Goal: Communication & Community: Participate in discussion

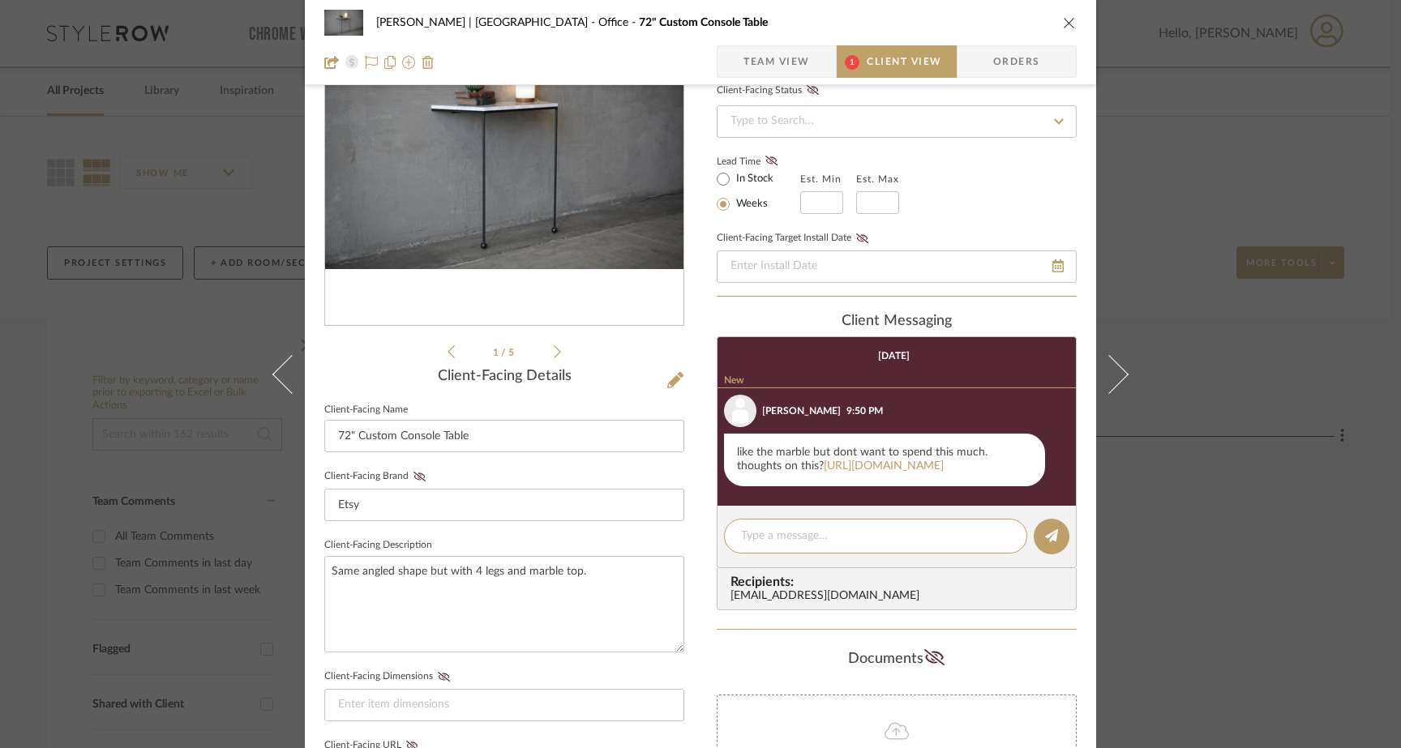
scroll to position [145, 0]
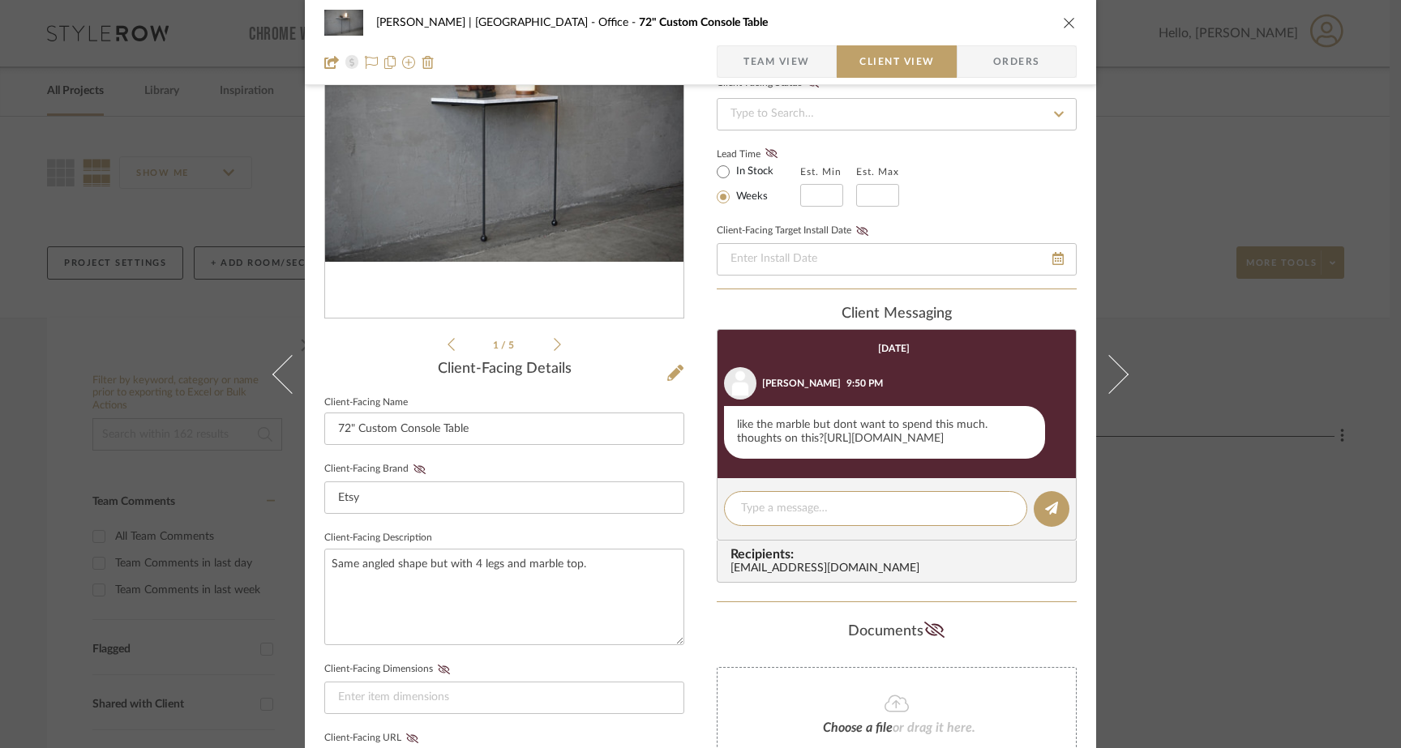
type textarea "I"
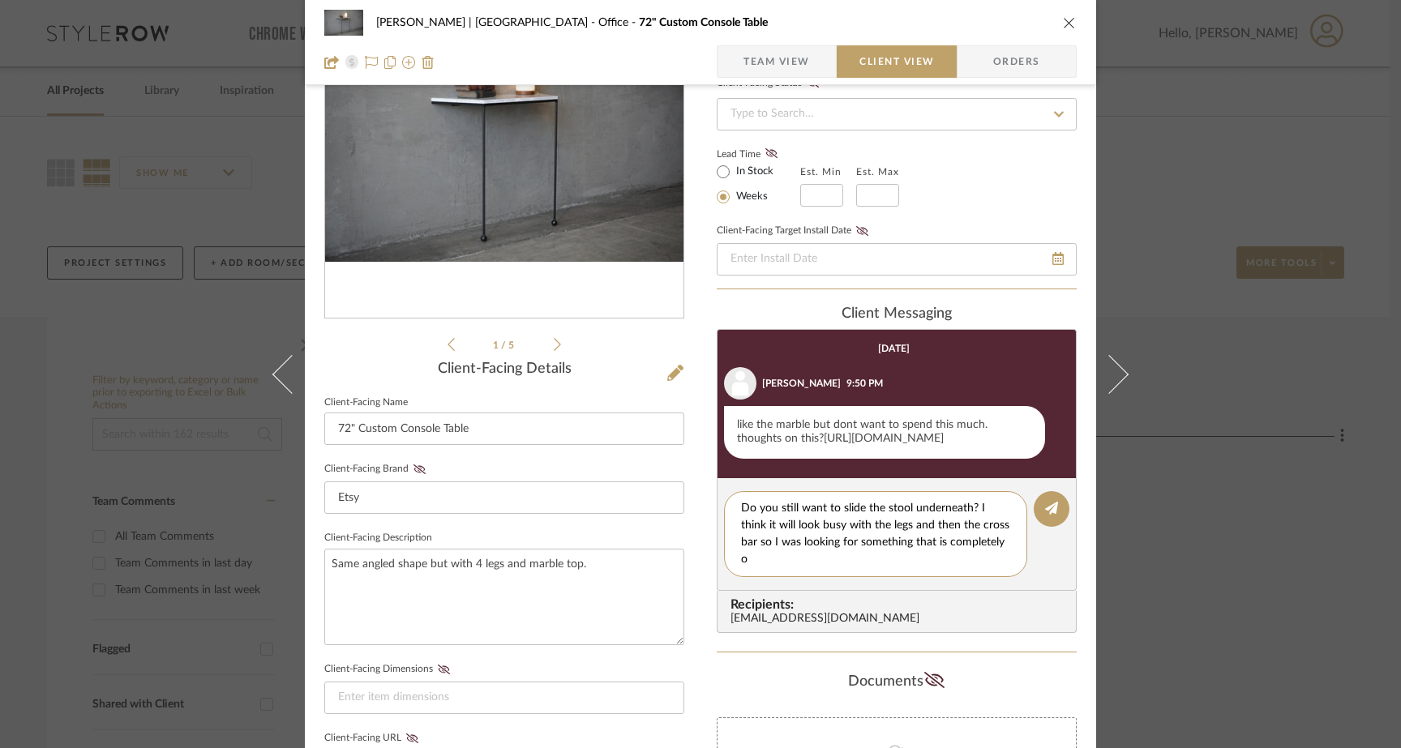
scroll to position [0, 0]
click at [797, 568] on textarea "Do you still want to slide the stool underneath? I think it will look busy with…" at bounding box center [875, 534] width 269 height 68
click at [752, 559] on textarea "Do you still want to slide the stool underneath? I think it will look busy with…" at bounding box center [875, 534] width 269 height 68
click at [1001, 568] on textarea "Do you still want to slide the stool underneath? I think it will look busy with…" at bounding box center [875, 534] width 269 height 68
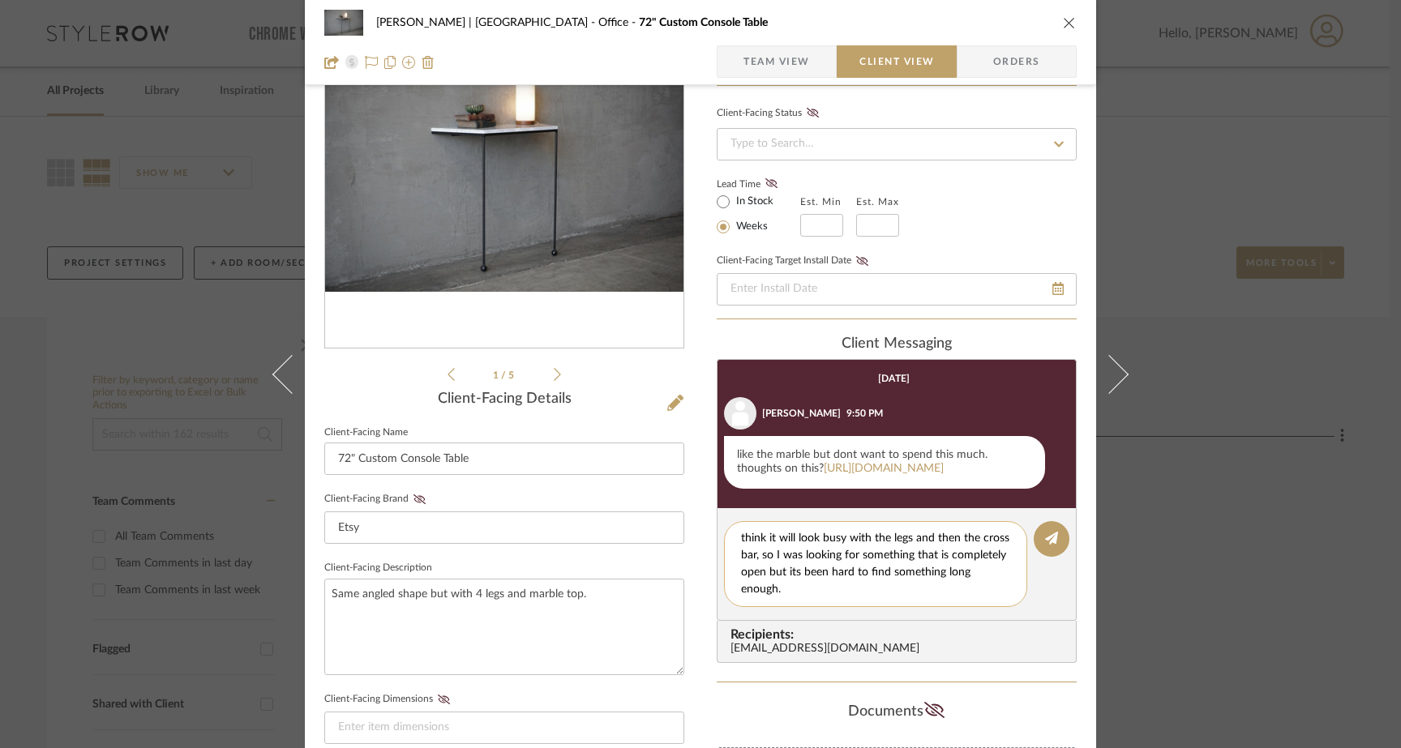
scroll to position [16, 0]
click at [885, 474] on link "https://www.wayfair.com/furniture/pdp/hooker-furniture-65-console-table-gcsr379…" at bounding box center [884, 468] width 120 height 11
click at [866, 598] on textarea "Do you still want to slide the stool underneath? I think it will look busy with…" at bounding box center [881, 564] width 281 height 68
drag, startPoint x: 952, startPoint y: 608, endPoint x: 814, endPoint y: 611, distance: 137.9
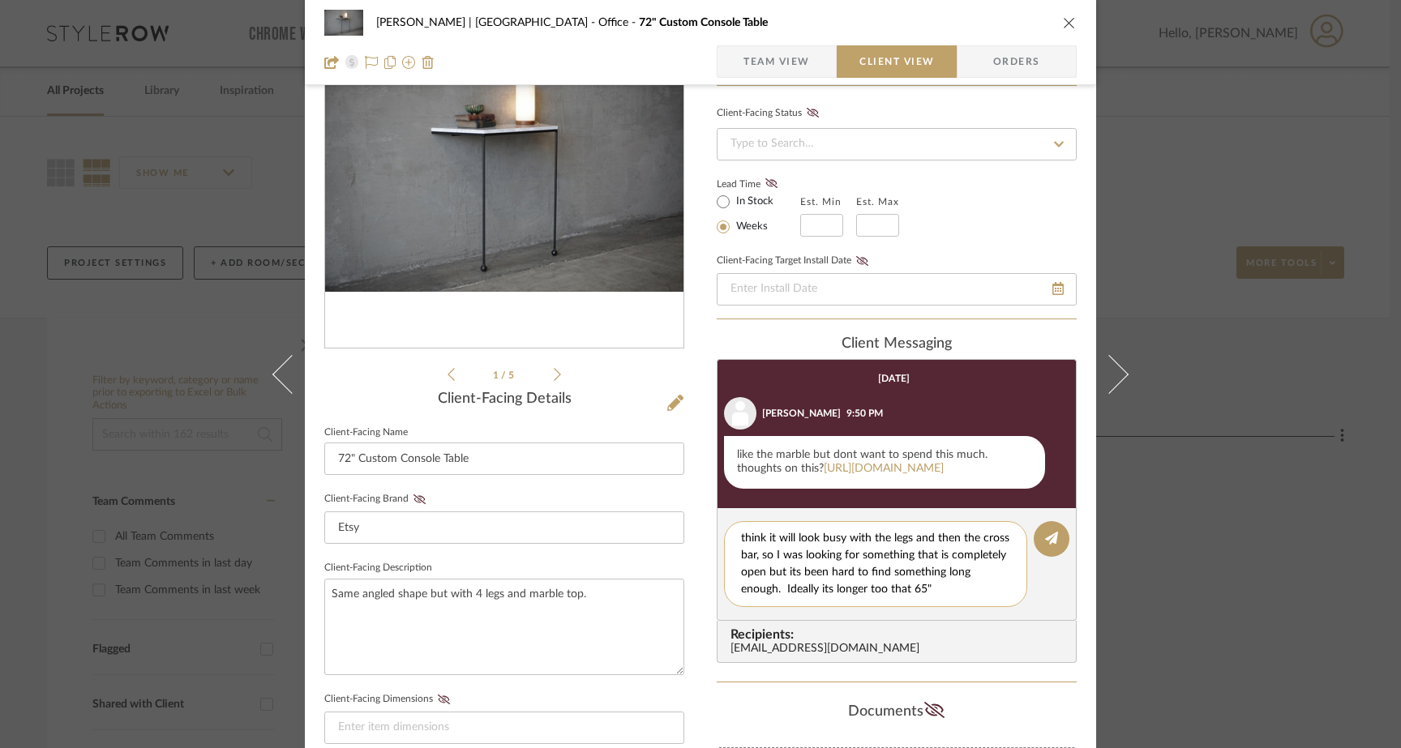
click at [814, 598] on textarea "Do you still want to slide the stool underneath? I think it will look busy with…" at bounding box center [881, 564] width 281 height 68
drag, startPoint x: 775, startPoint y: 607, endPoint x: 729, endPoint y: 547, distance: 76.4
click at [729, 547] on div "Do you still want to slide the stool underneath? I think it will look busy with…" at bounding box center [875, 564] width 303 height 86
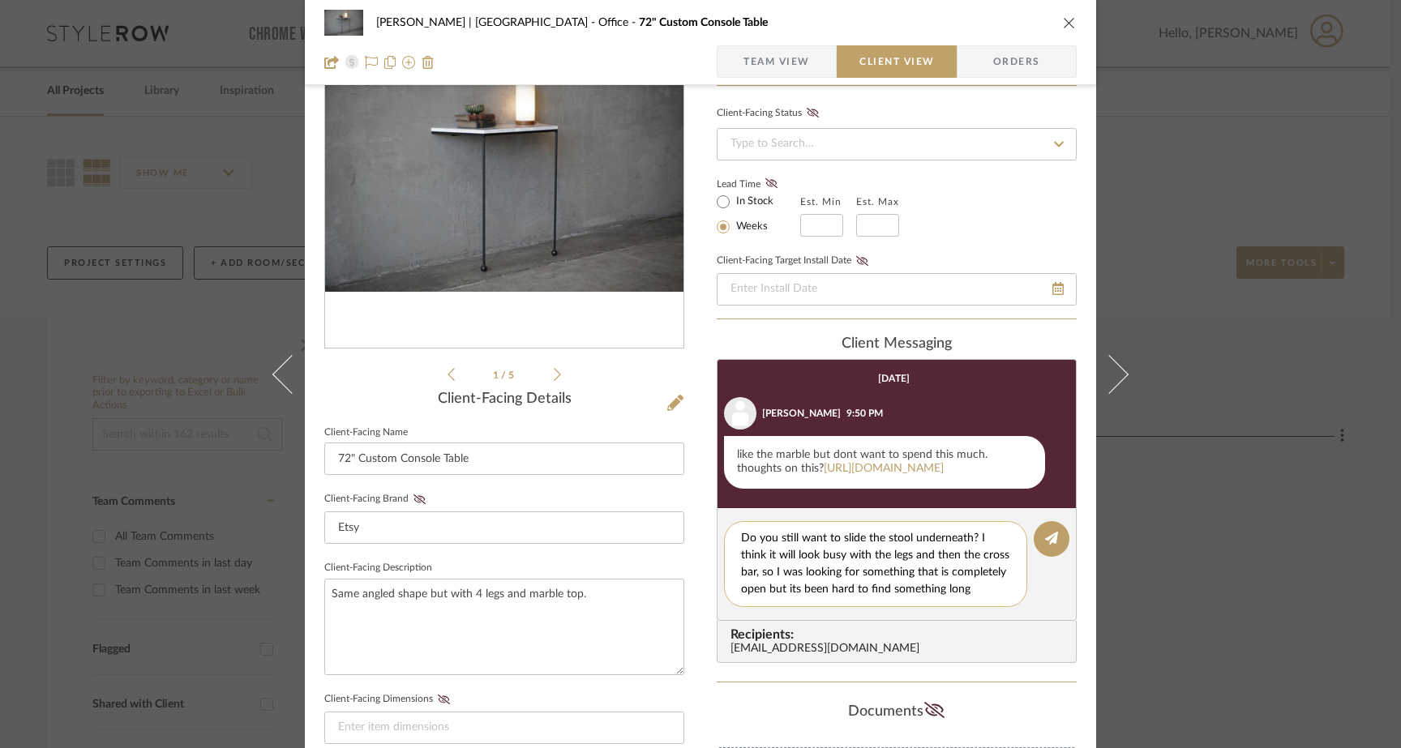
click at [731, 551] on div "Do you still want to slide the stool underneath? I think it will look busy with…" at bounding box center [875, 564] width 303 height 86
drag, startPoint x: 858, startPoint y: 588, endPoint x: 858, endPoint y: 609, distance: 21.1
click at [858, 598] on textarea "Do you still want to slide the stool underneath? I think it will look busy with…" at bounding box center [881, 564] width 281 height 68
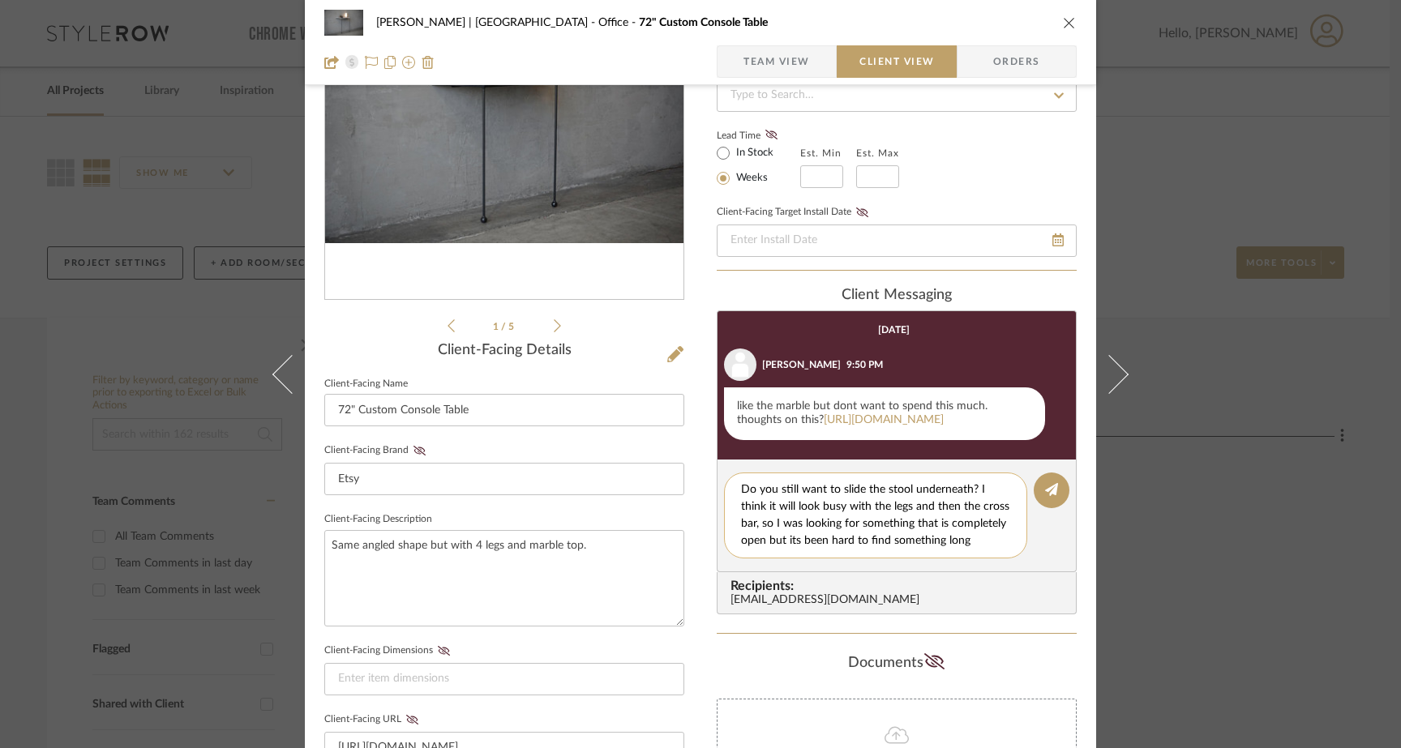
scroll to position [17, 0]
click at [861, 548] on textarea "Do you still want to slide the stool underneath? I think it will look busy with…" at bounding box center [881, 516] width 281 height 68
click at [768, 524] on textarea "Do you still want to slide the stool underneath? I think it will look busy with…" at bounding box center [881, 516] width 281 height 68
type textarea "Do you still want to slide the stool underneath? I think it will look busy with…"
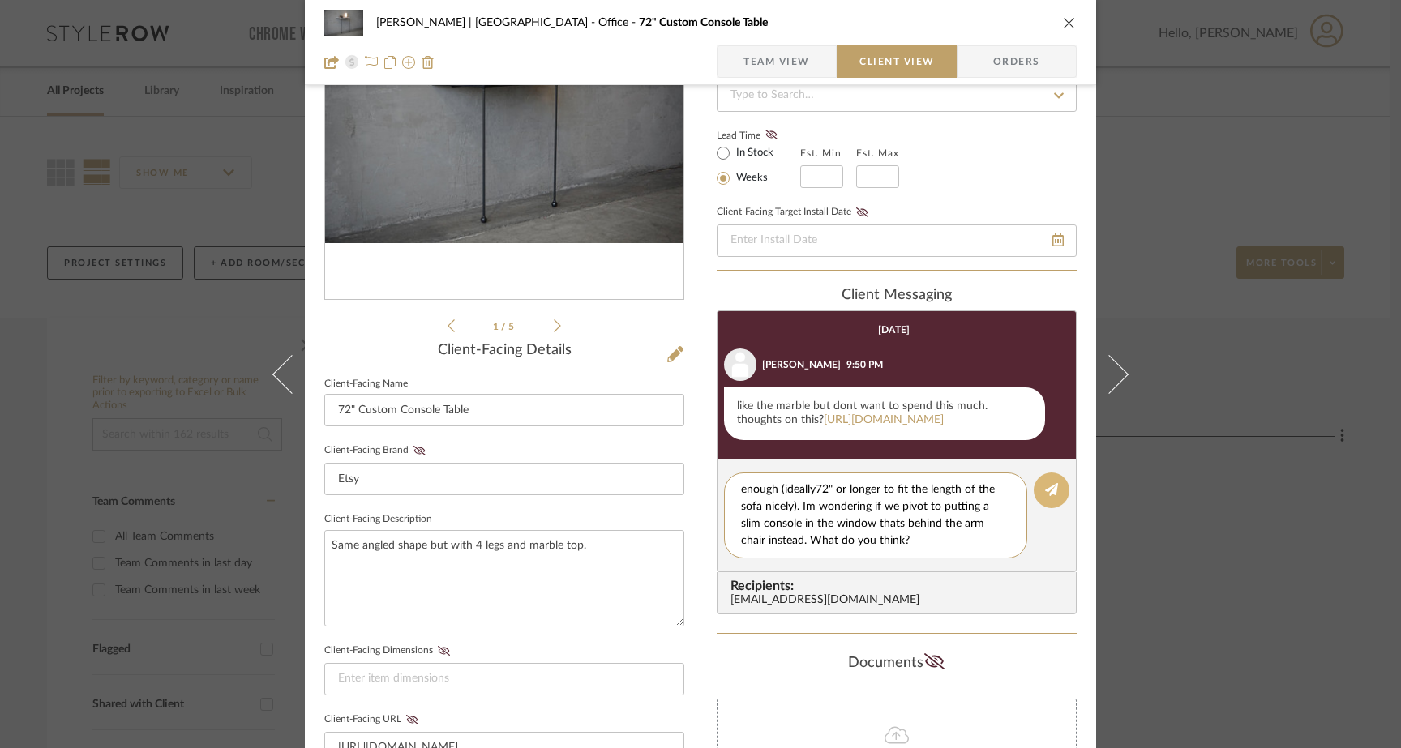
click at [1046, 496] on icon at bounding box center [1051, 489] width 13 height 13
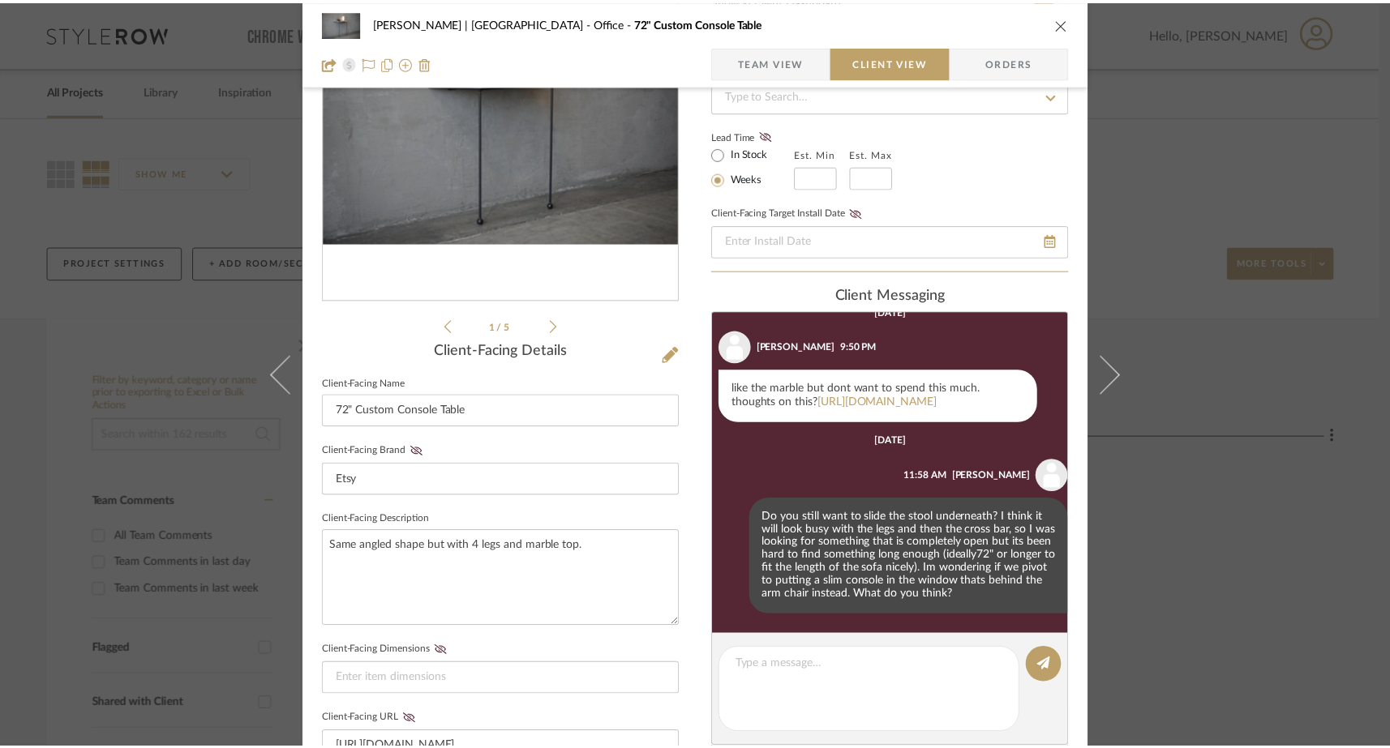
scroll to position [32, 0]
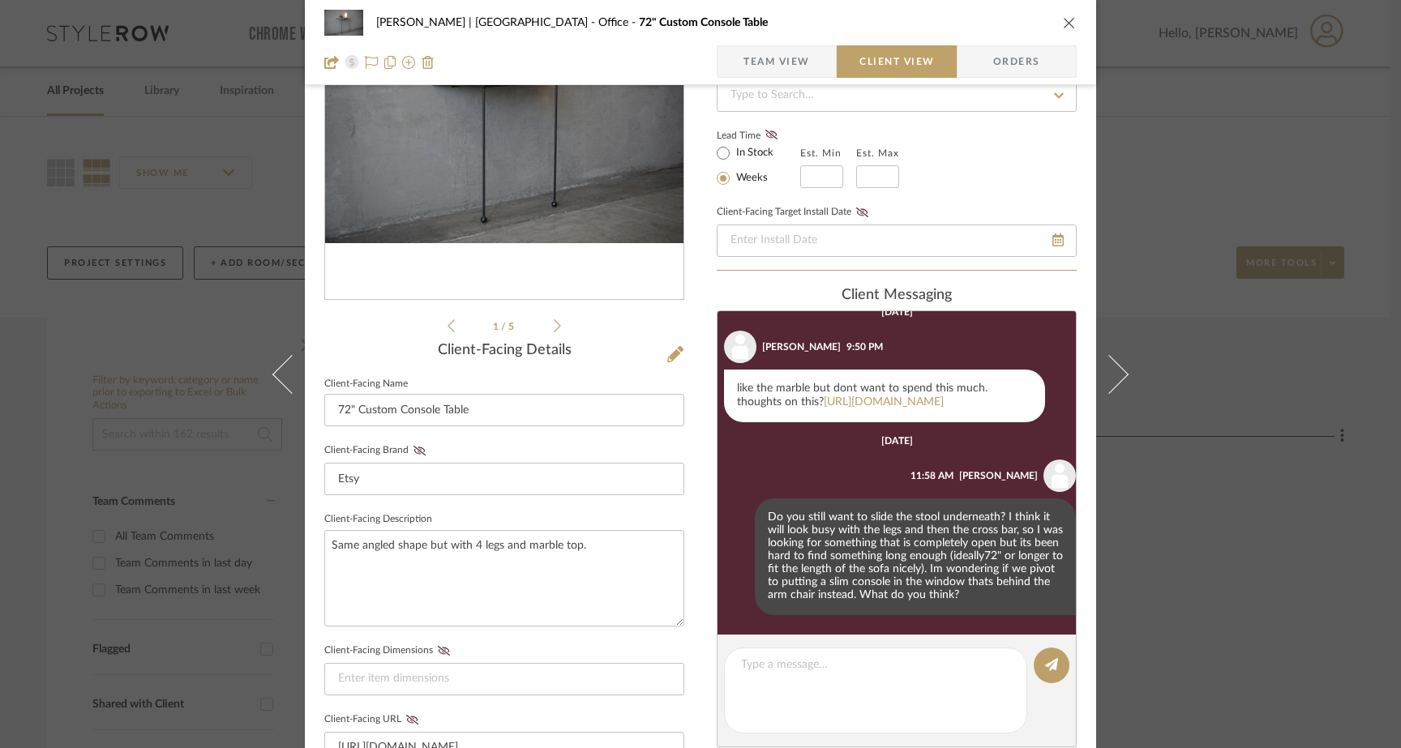
click at [1202, 447] on div "Ferree | Brooklyn Heights Office 72" Custom Console Table Team View Client View…" at bounding box center [700, 374] width 1401 height 748
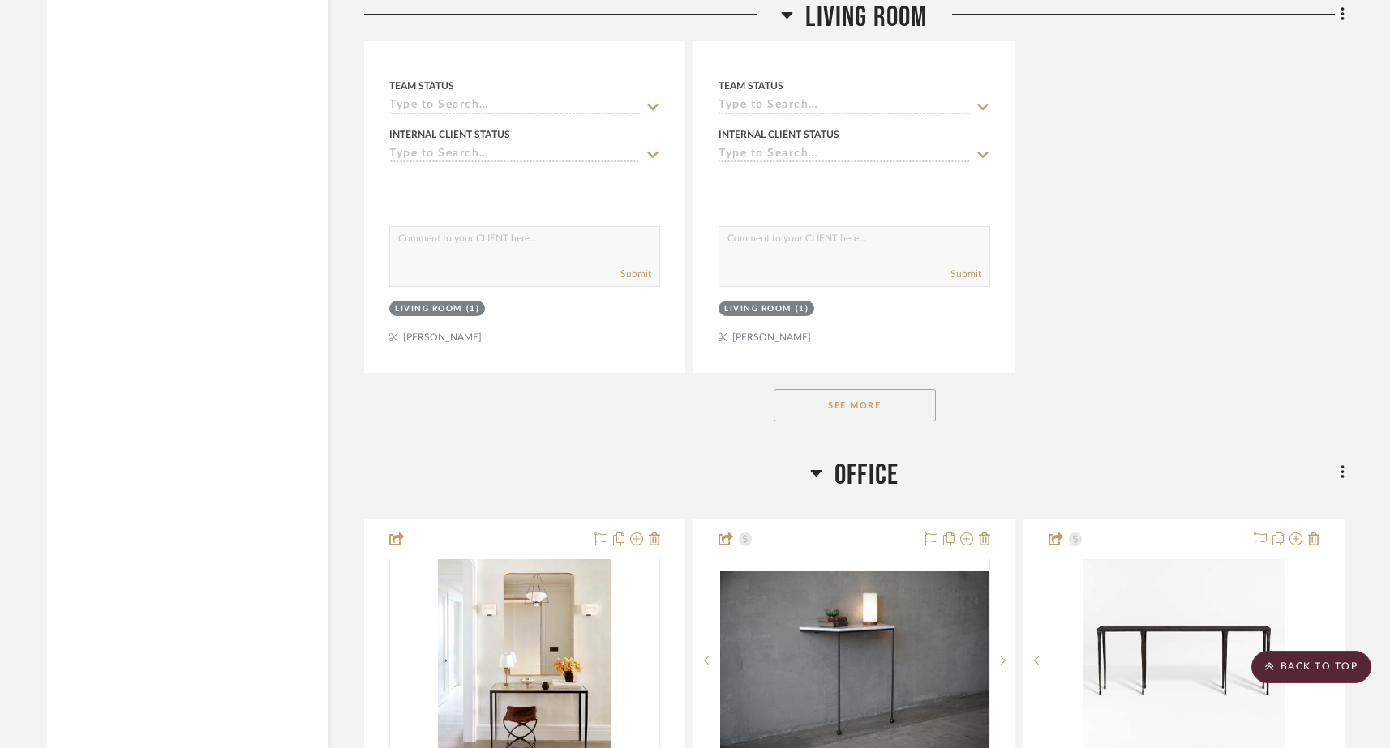
scroll to position [7671, 0]
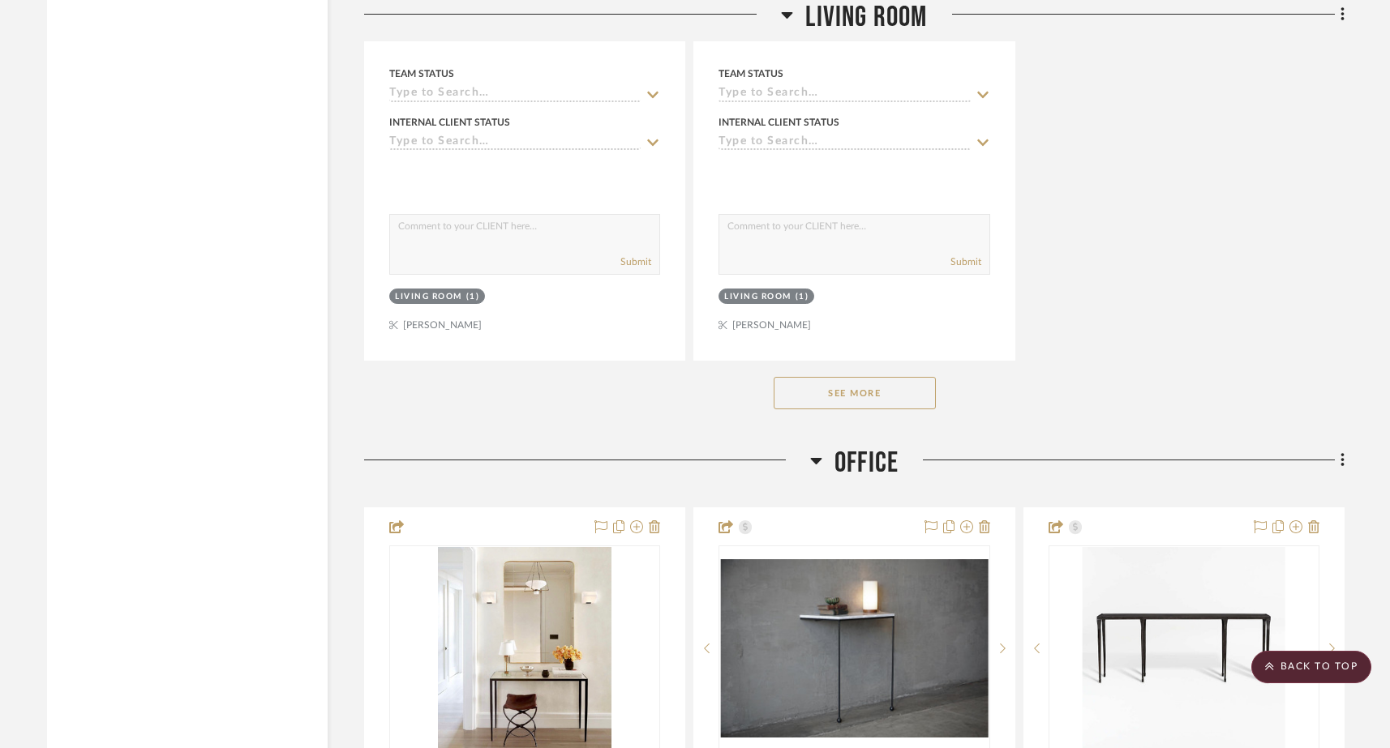
click at [885, 377] on button "See More" at bounding box center [855, 393] width 162 height 32
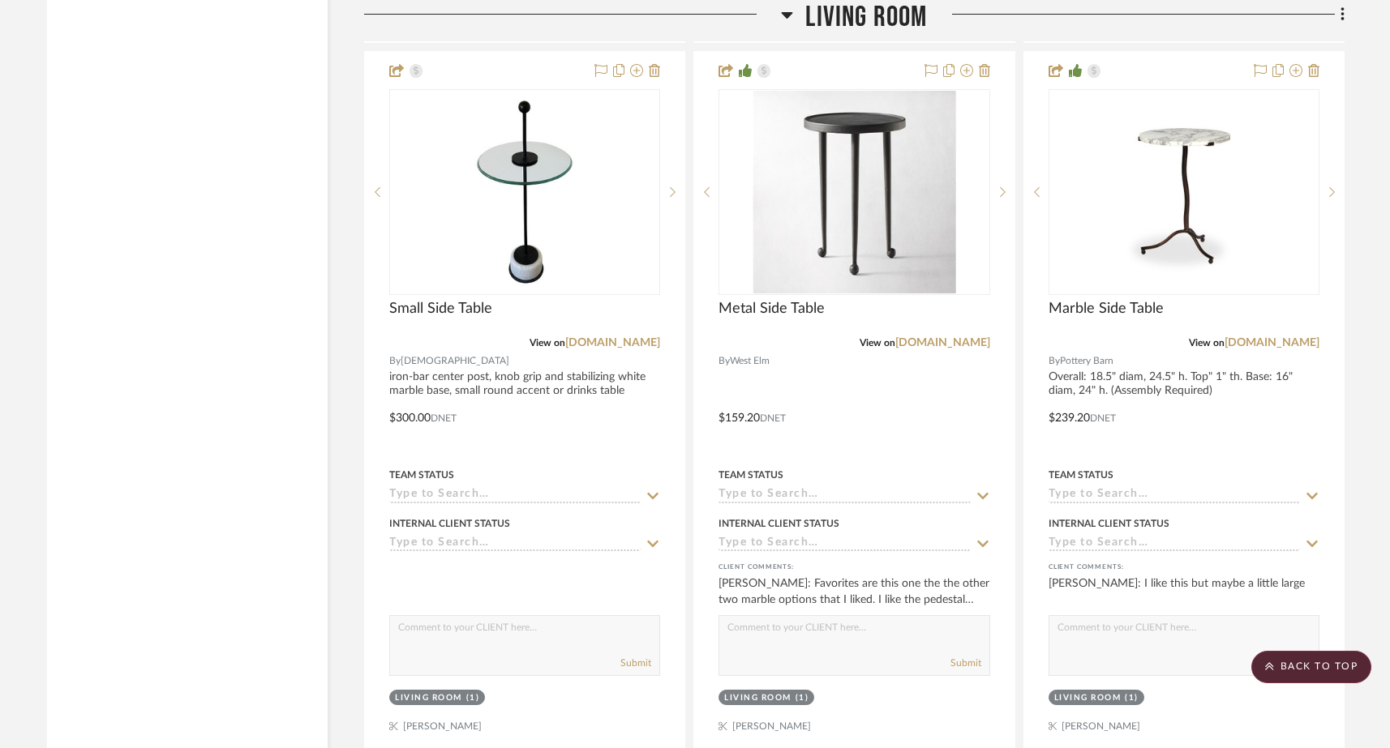
scroll to position [9429, 0]
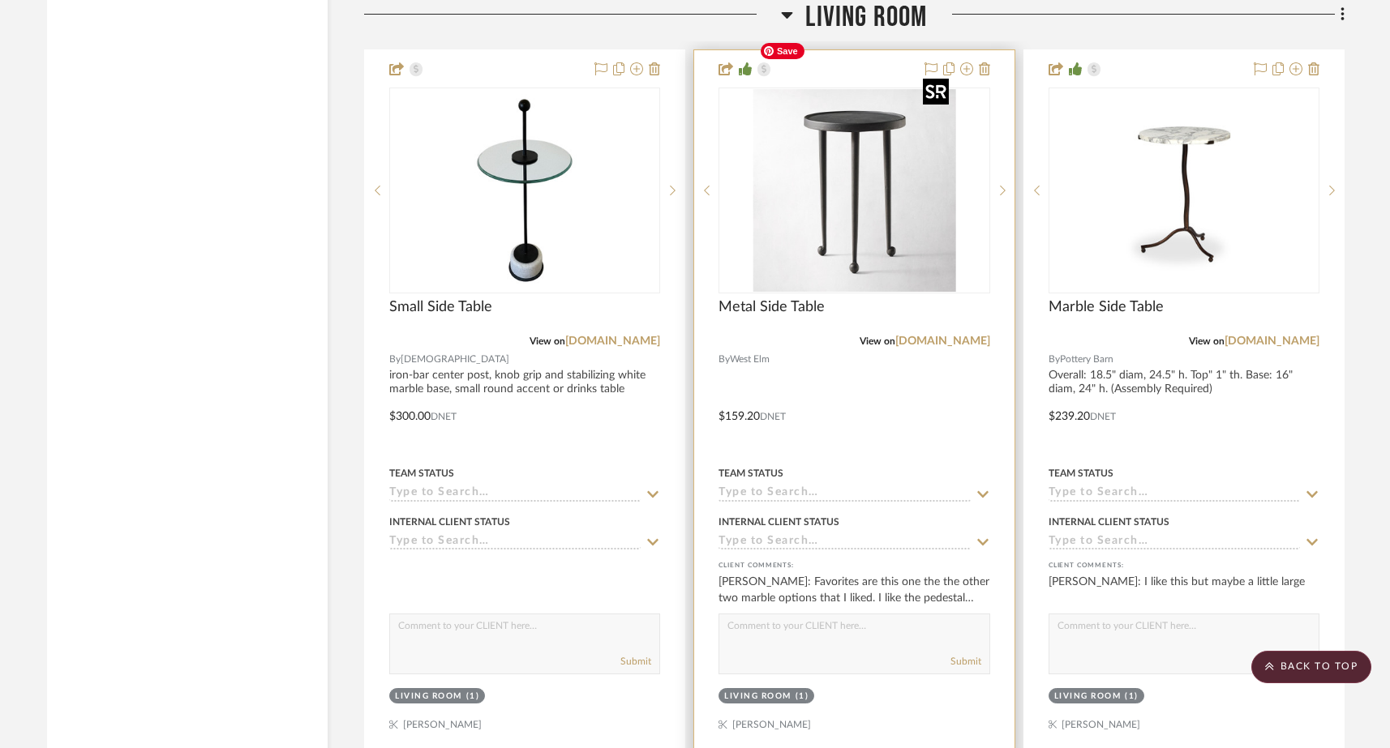
click at [878, 163] on img "0" at bounding box center [853, 190] width 203 height 203
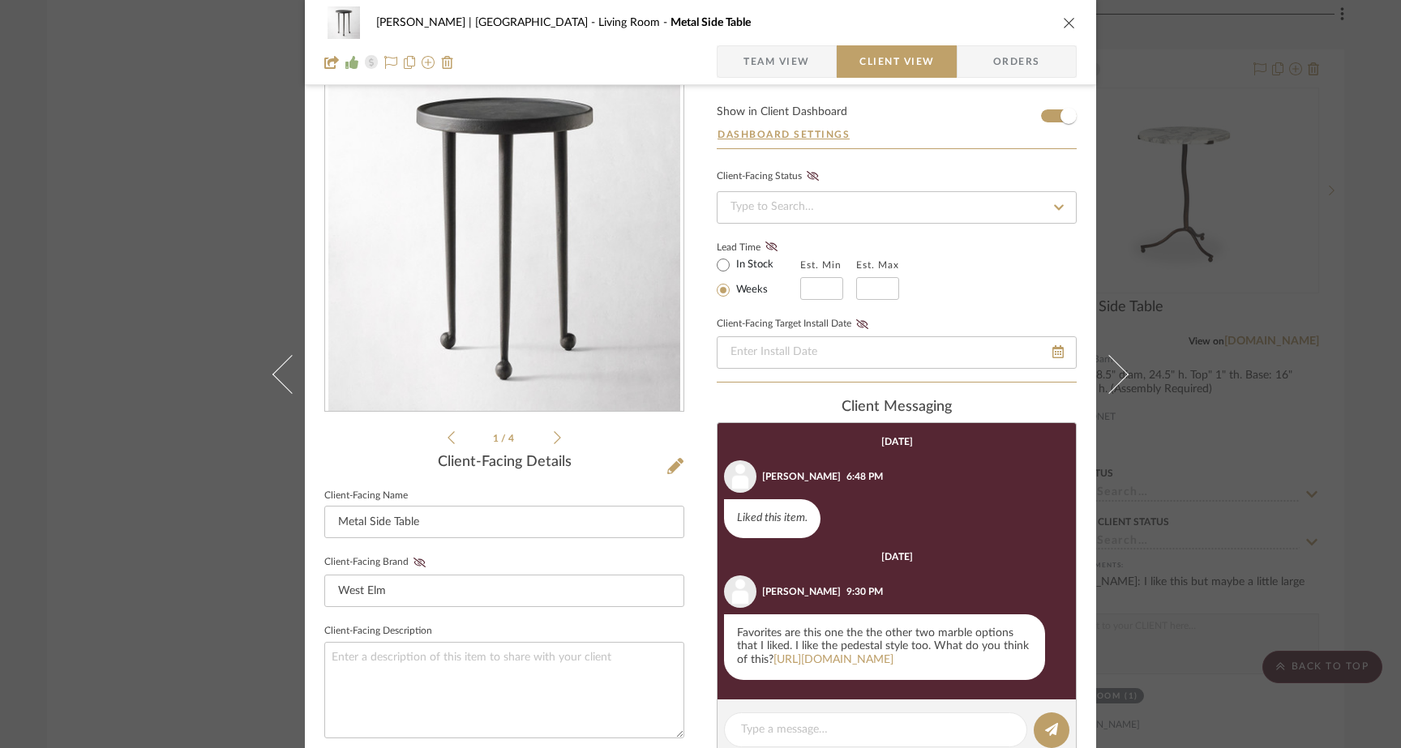
scroll to position [54, 0]
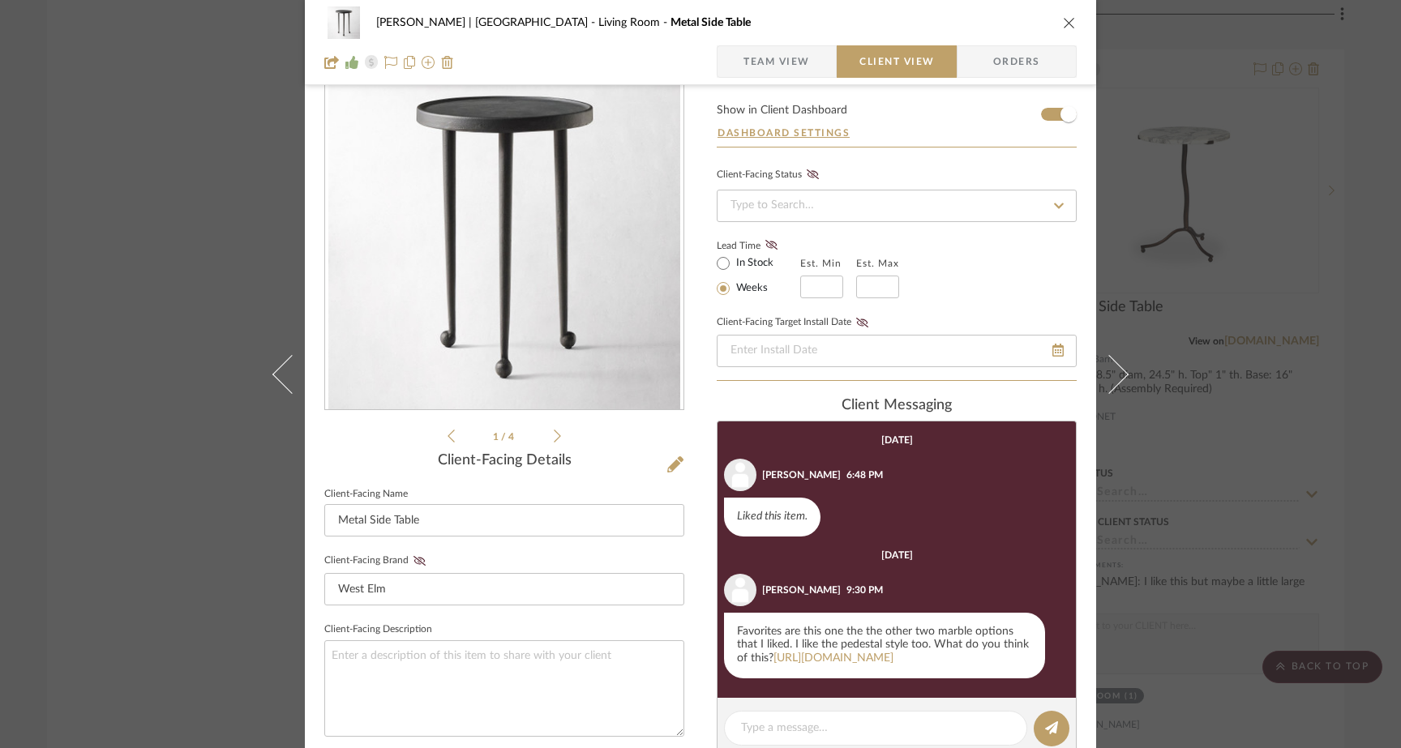
click at [554, 437] on icon at bounding box center [557, 436] width 7 height 15
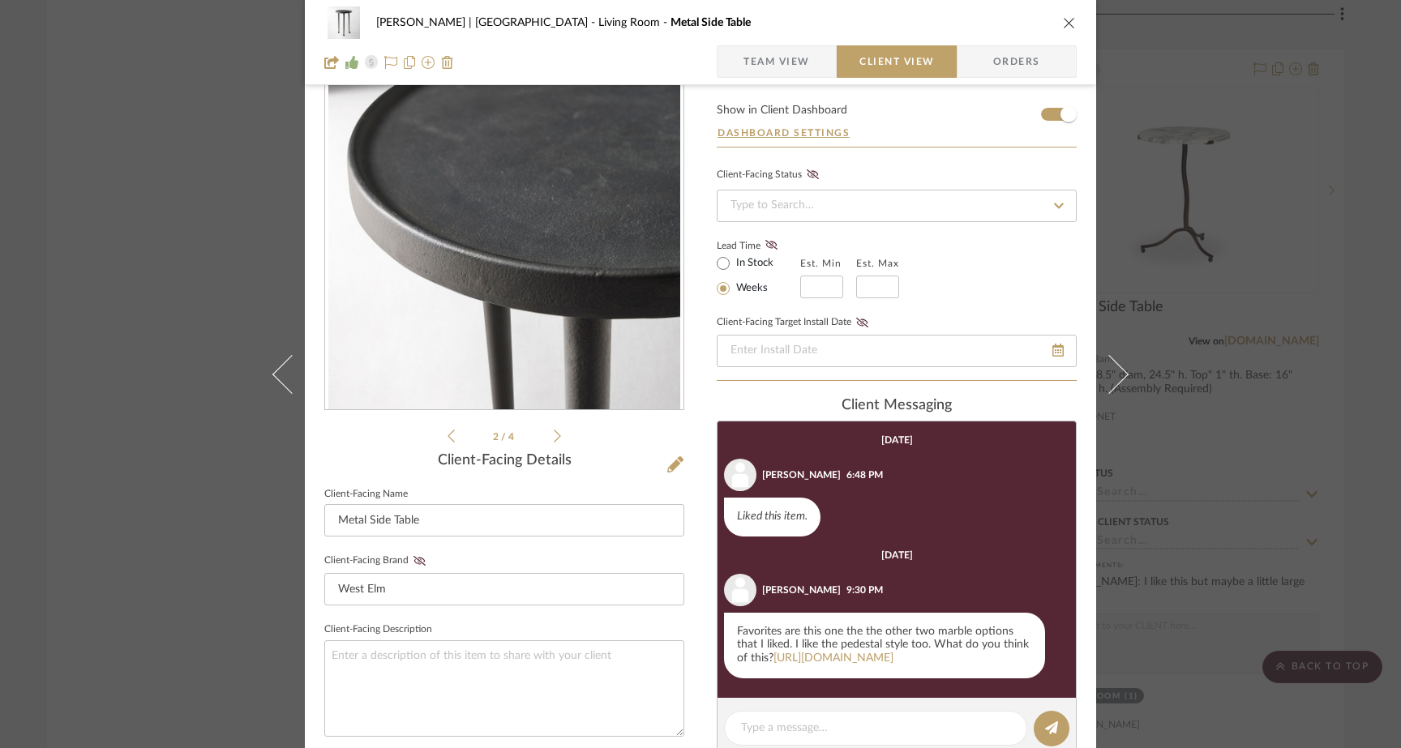
click at [554, 437] on icon at bounding box center [557, 436] width 7 height 15
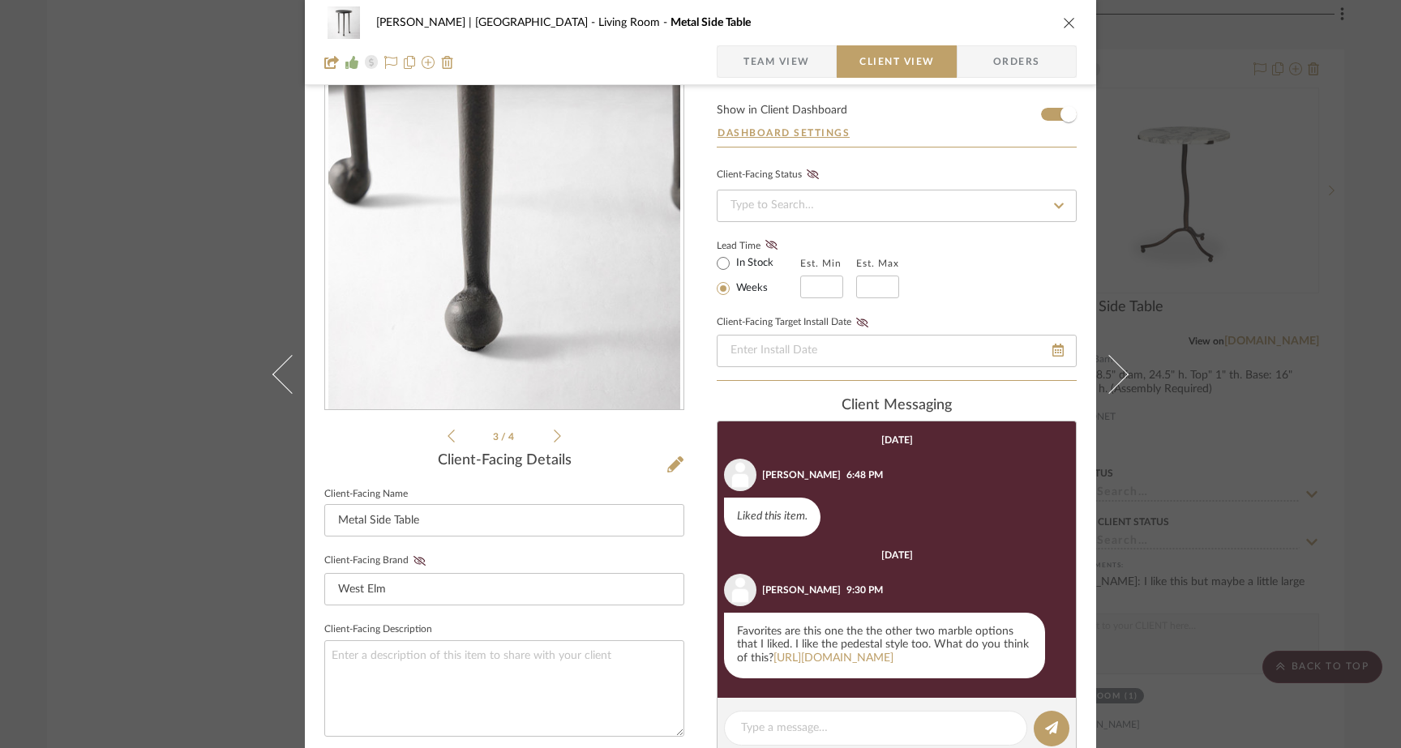
click at [554, 437] on icon at bounding box center [557, 436] width 7 height 15
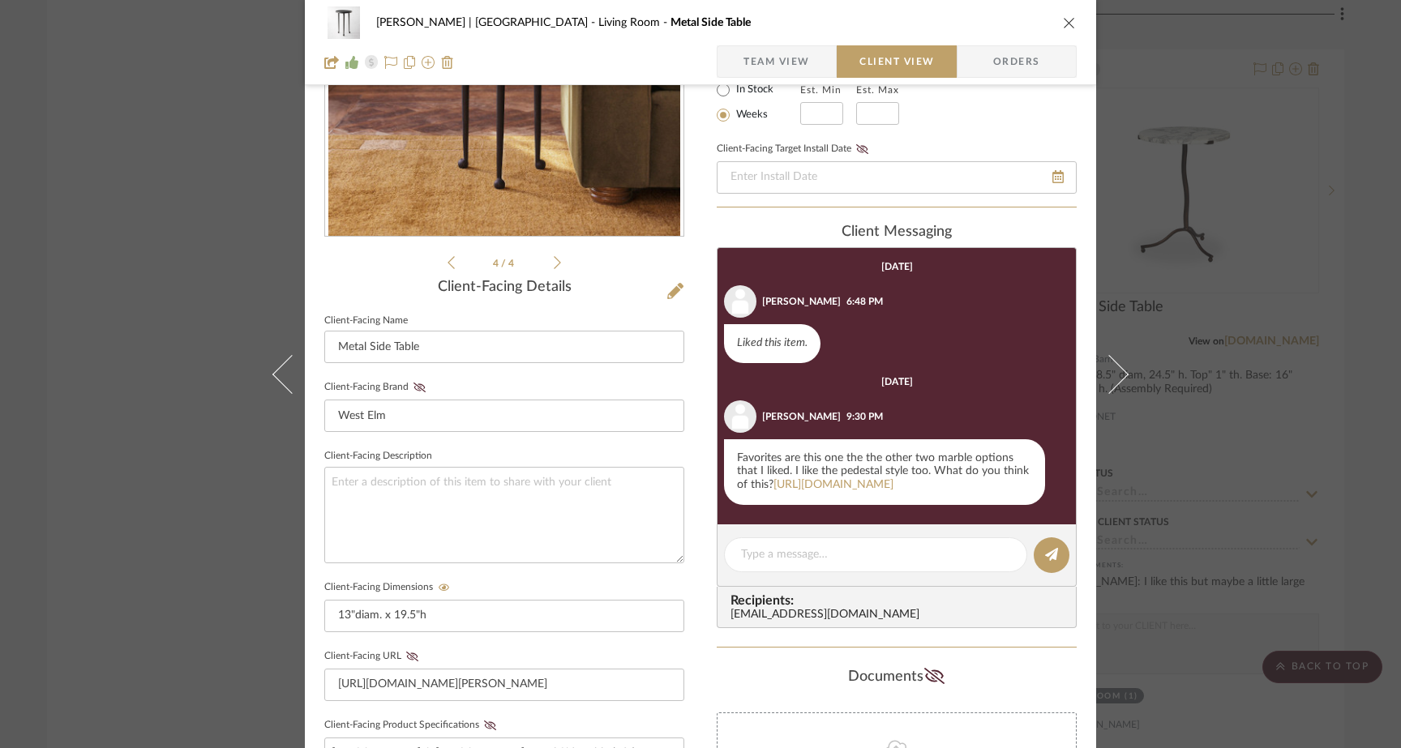
scroll to position [230, 0]
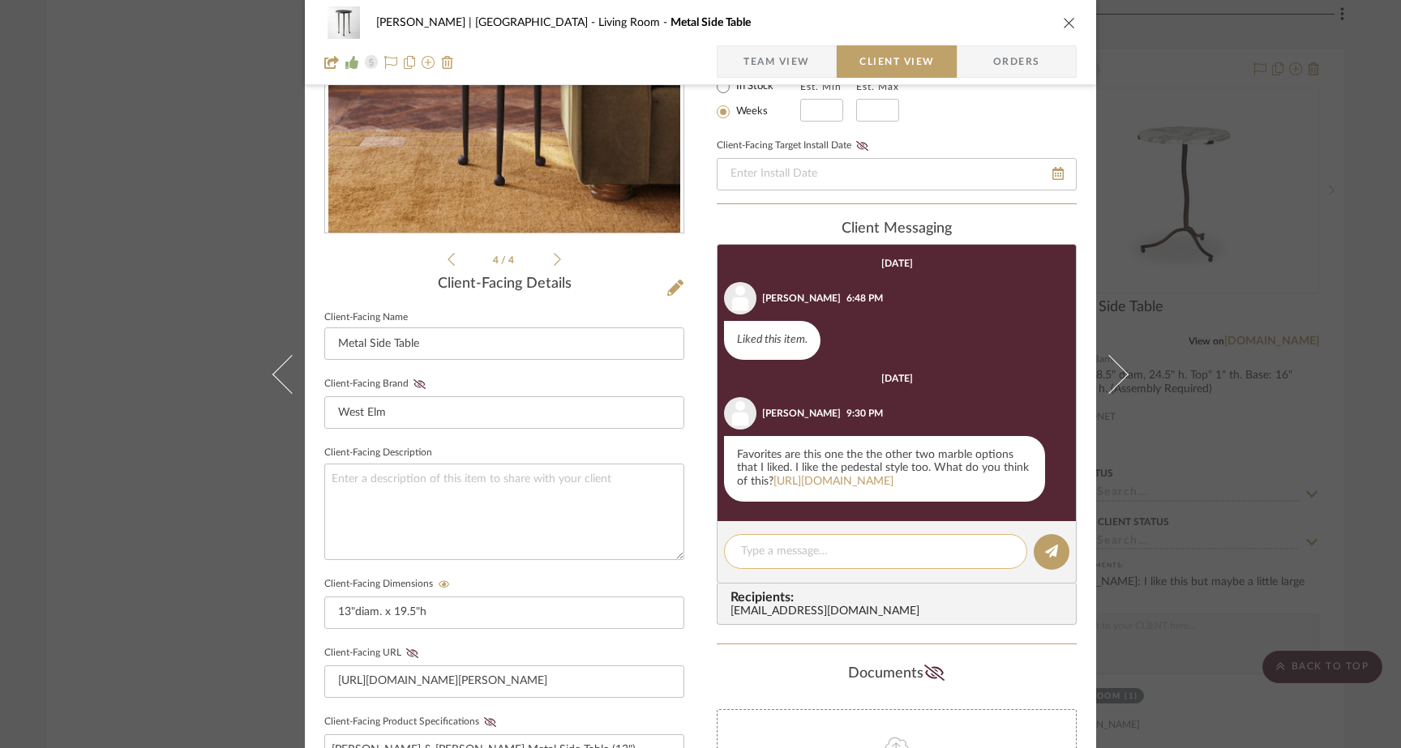
click at [791, 560] on textarea at bounding box center [875, 551] width 269 height 17
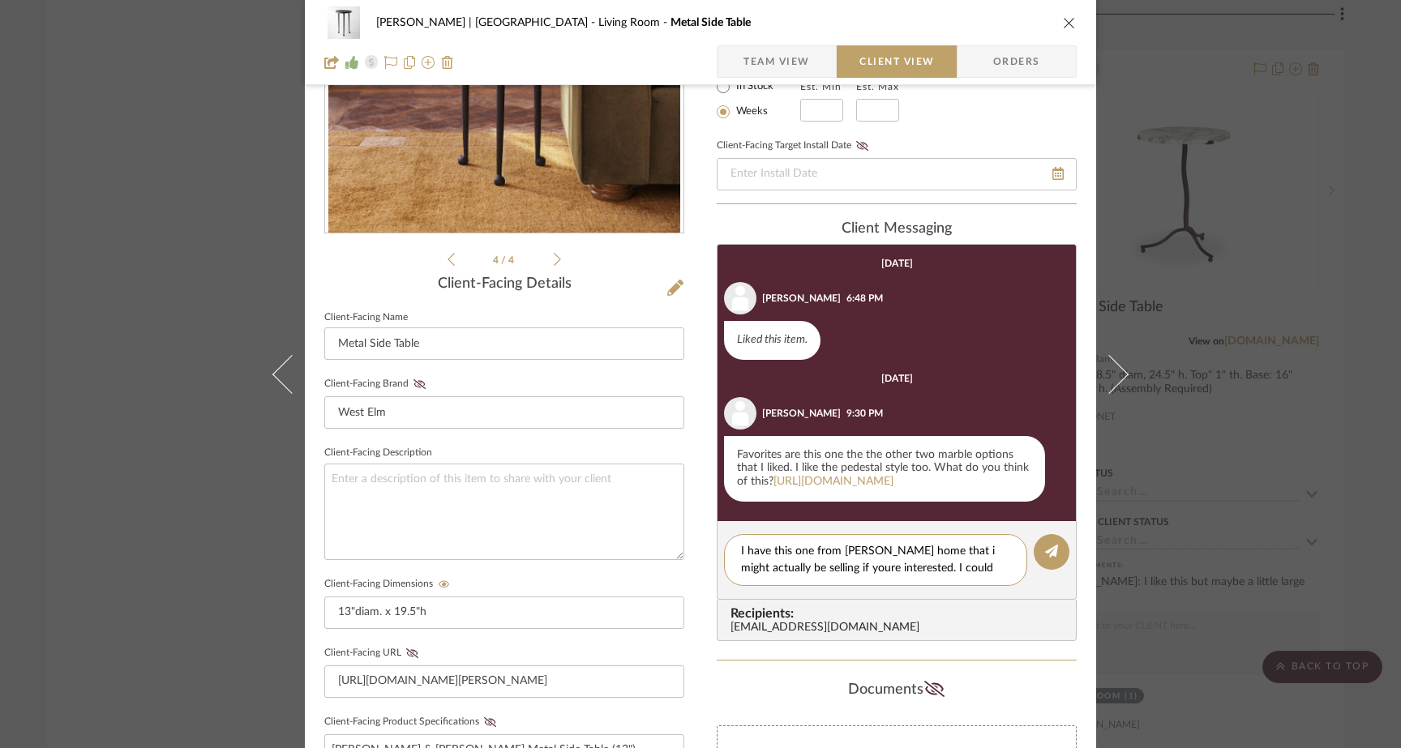
scroll to position [0, 0]
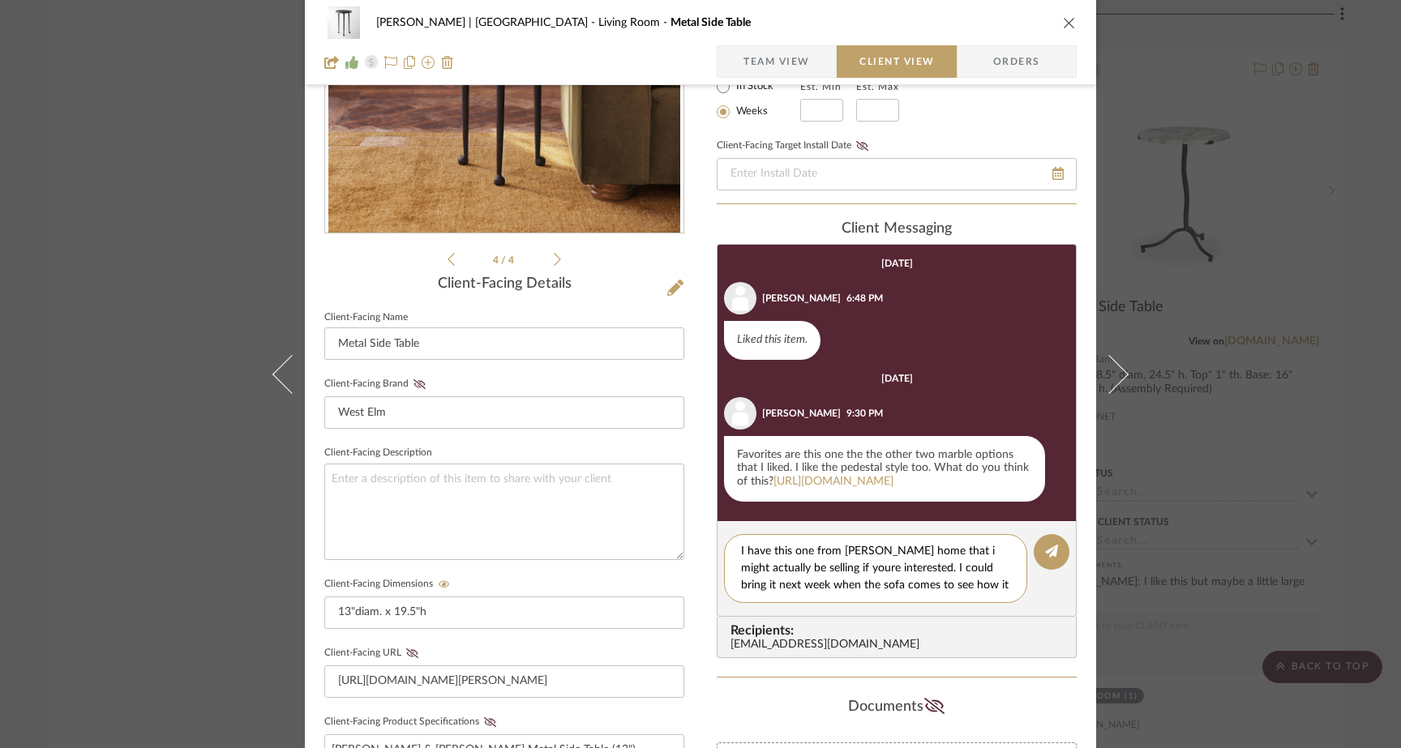
type textarea "I have this one from zara home that i might actually be selling if youre intere…"
click at [178, 182] on div "Ferree | Brooklyn Heights Living Room Metal Side Table Team View Client View Or…" at bounding box center [700, 374] width 1401 height 748
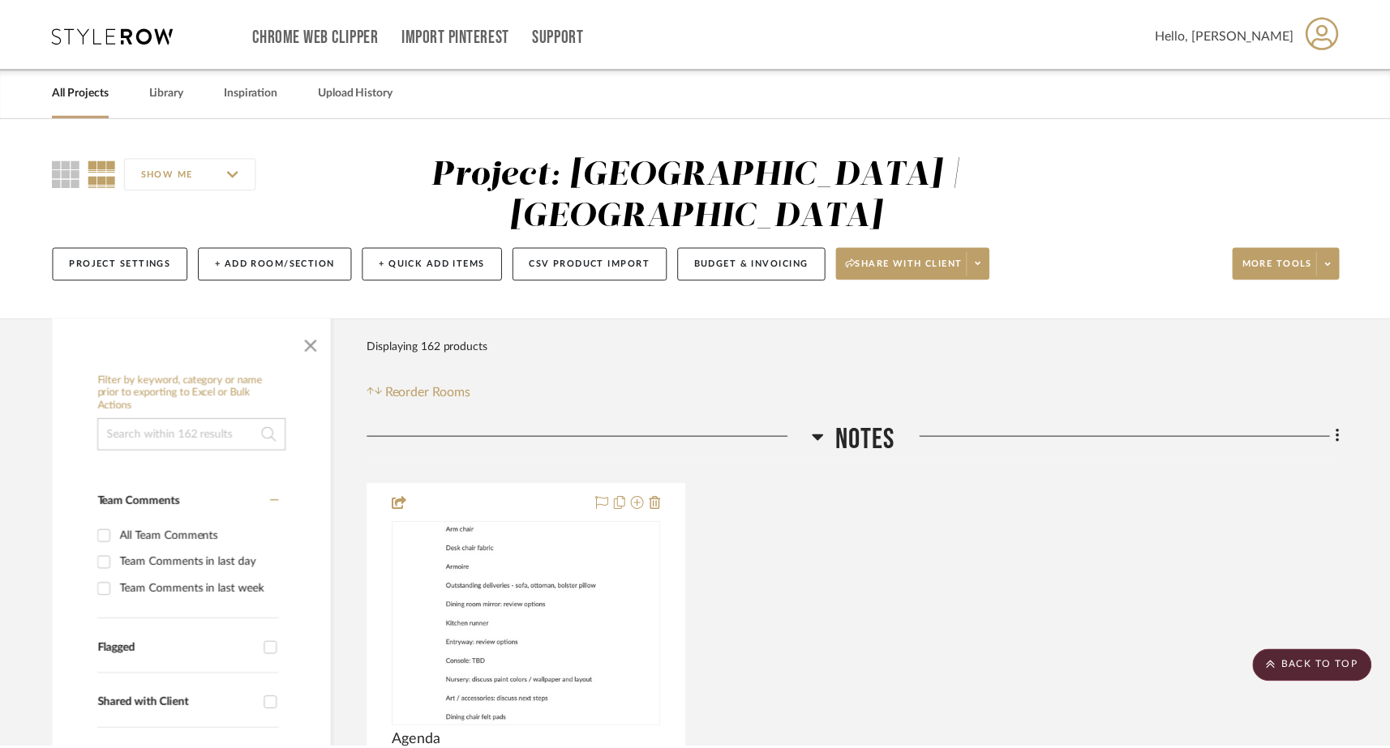
scroll to position [9429, 0]
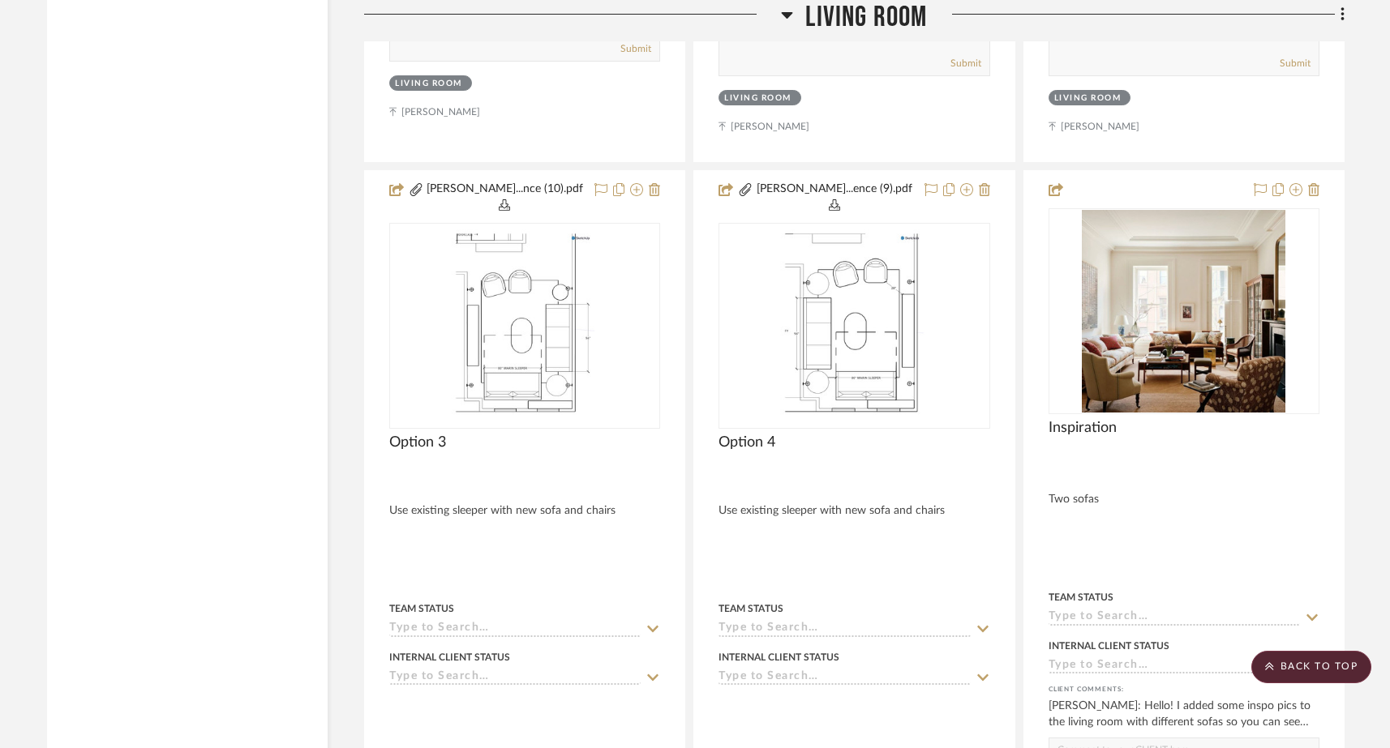
scroll to position [8336, 0]
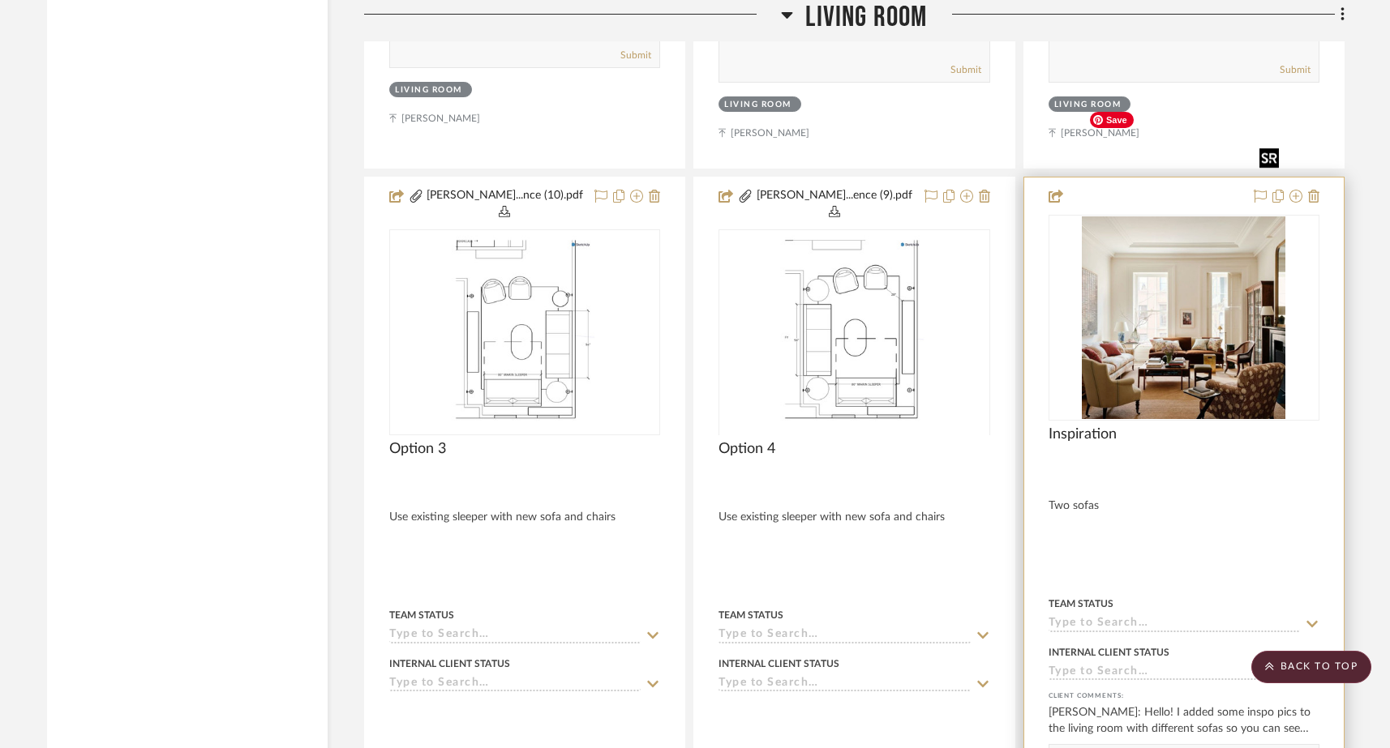
click at [1201, 240] on div at bounding box center [1183, 318] width 271 height 206
click at [1160, 247] on img "0" at bounding box center [1184, 317] width 204 height 203
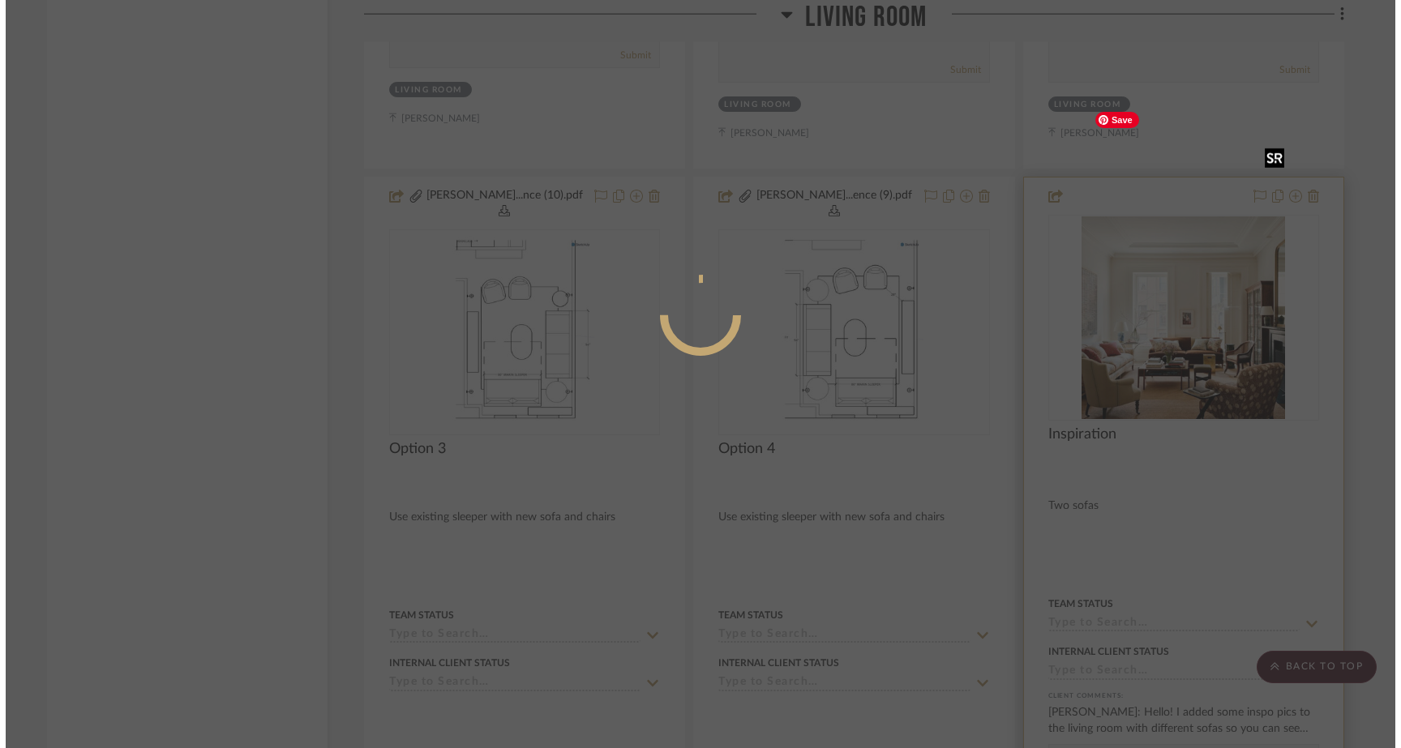
scroll to position [0, 0]
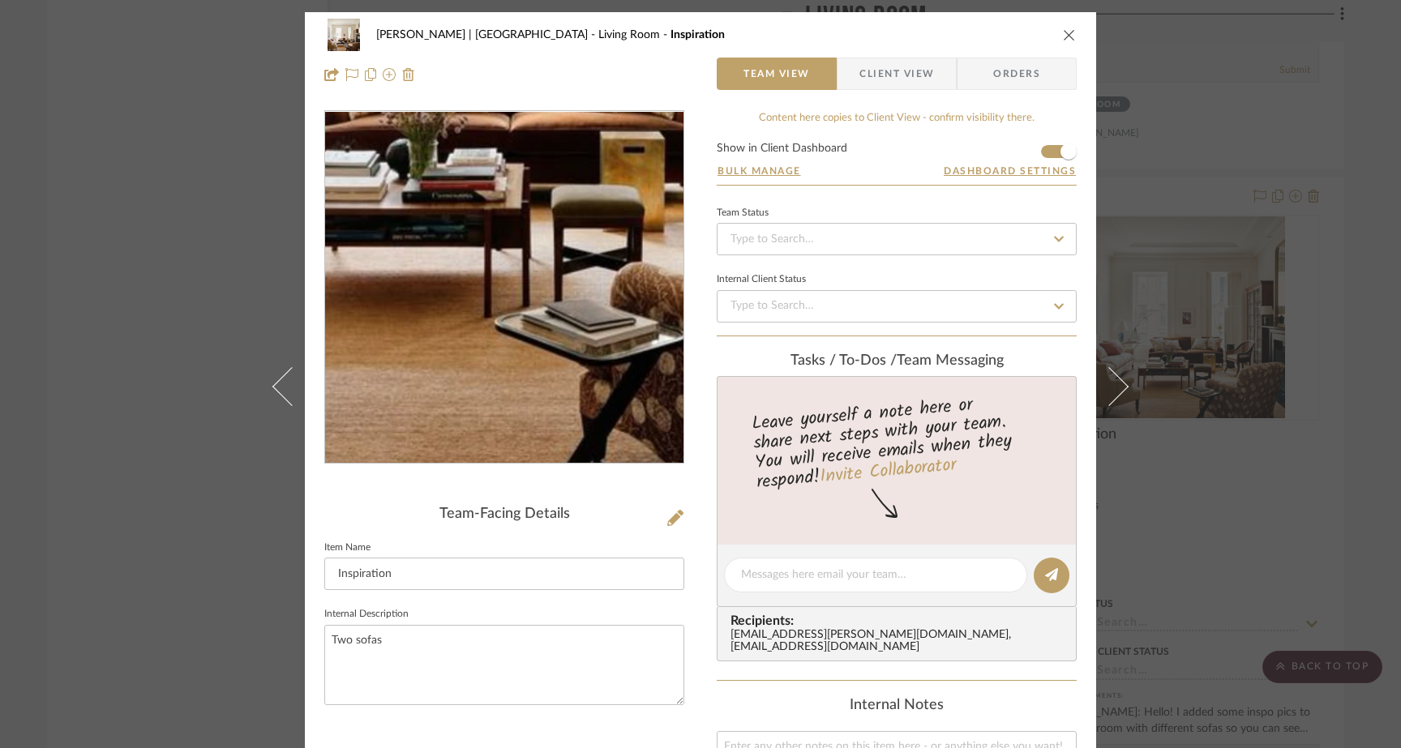
click at [519, 377] on img "0" at bounding box center [505, 288] width 354 height 352
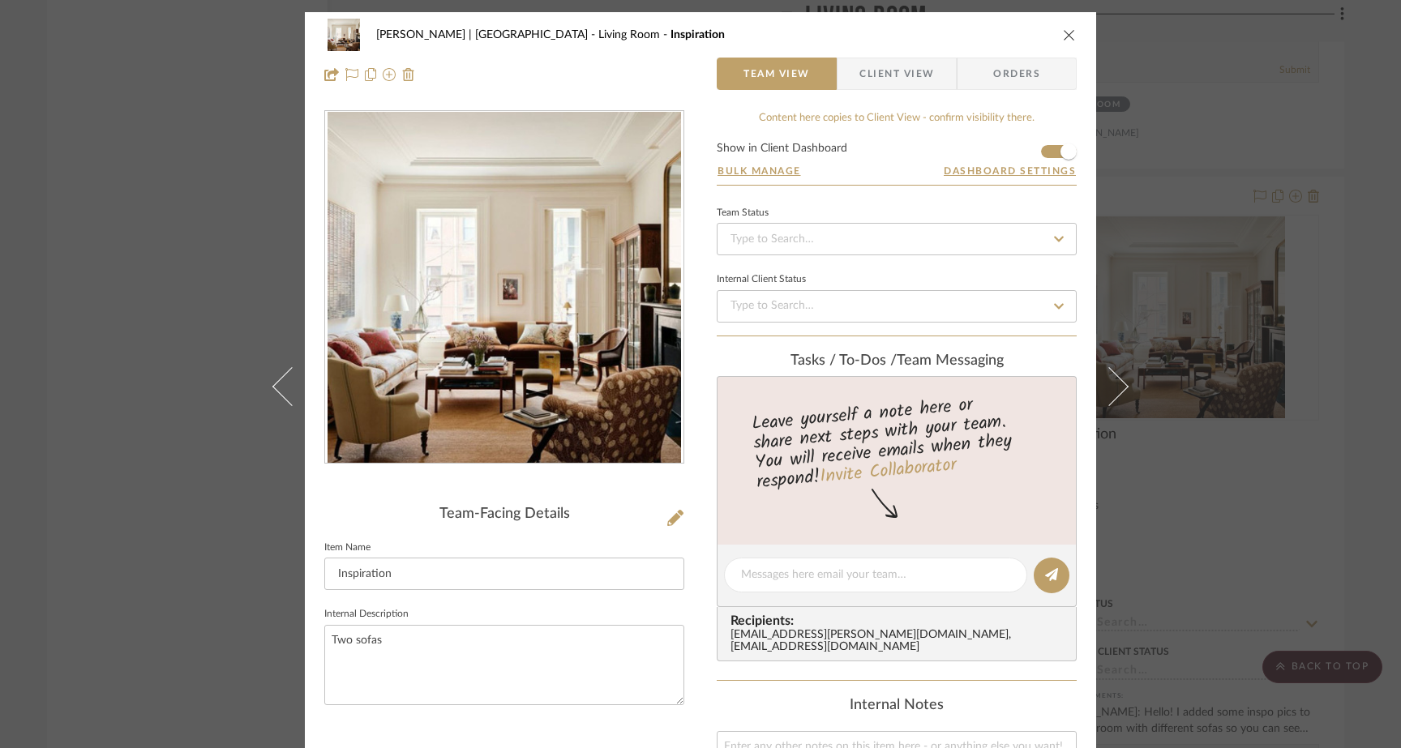
click at [147, 264] on div "[PERSON_NAME] | Upper West Side Living Room Inspiration Team View Client View O…" at bounding box center [700, 374] width 1401 height 748
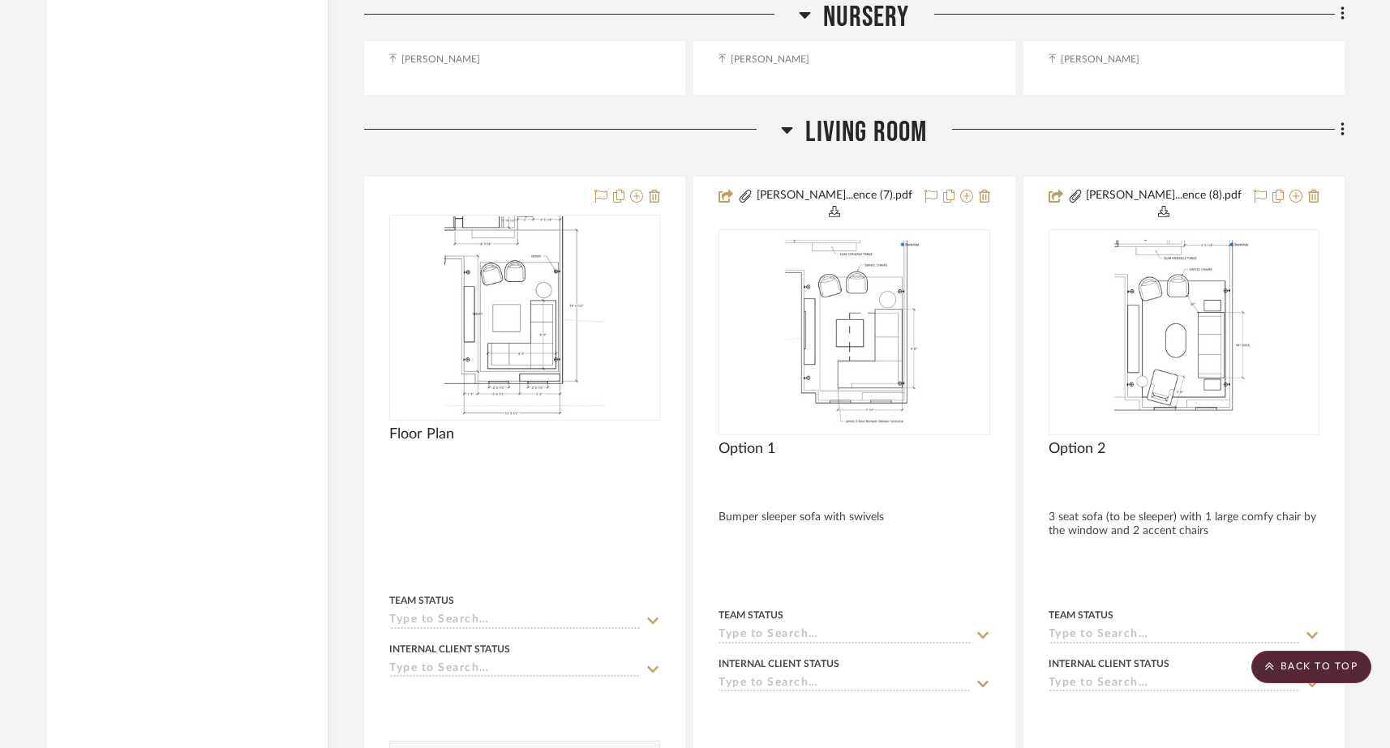
scroll to position [7606, 0]
